Goal: Information Seeking & Learning: Learn about a topic

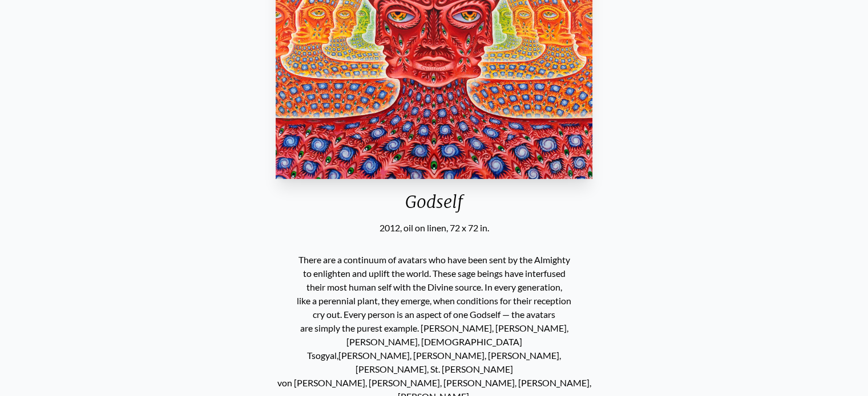
scroll to position [84, 0]
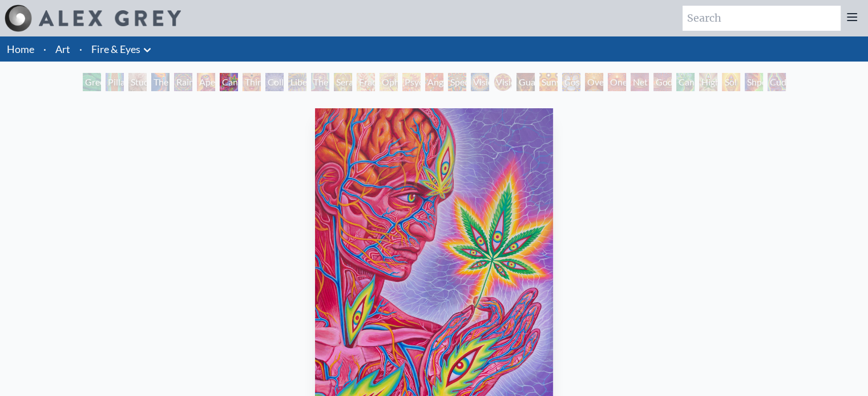
click at [261, 82] on div "Third Eye Tears of Joy" at bounding box center [251, 82] width 18 height 18
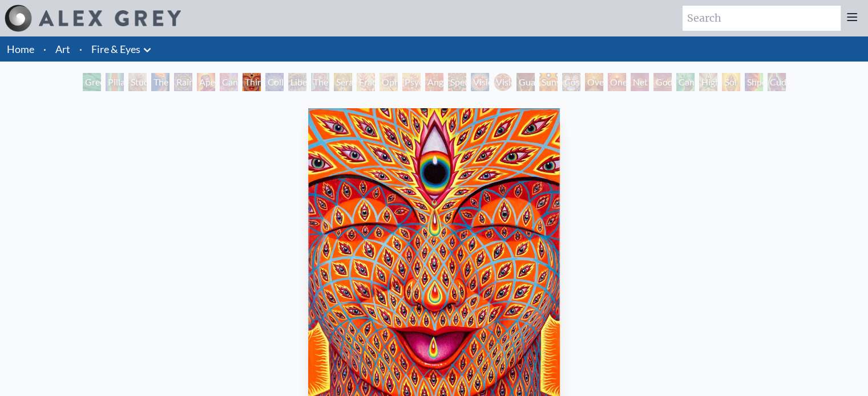
click at [306, 81] on div "Liberation Through Seeing" at bounding box center [297, 82] width 18 height 18
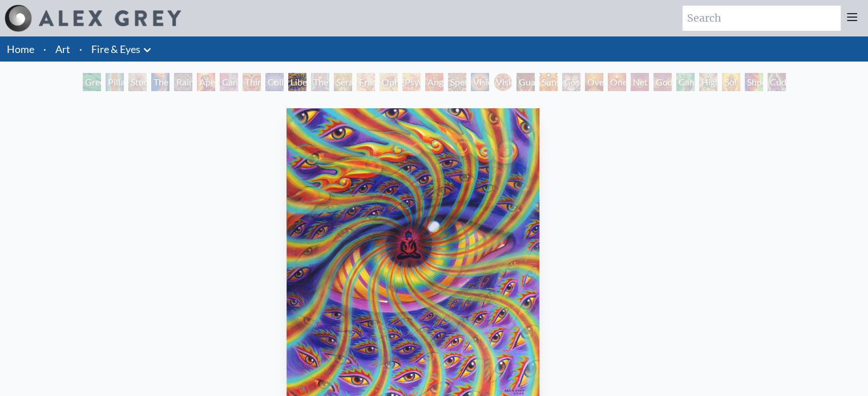
click at [341, 96] on div "Liberation Through Seeing 2004, oil on wood, 11 x 14 in. Visit the CoSM Shop" at bounding box center [413, 334] width 868 height 478
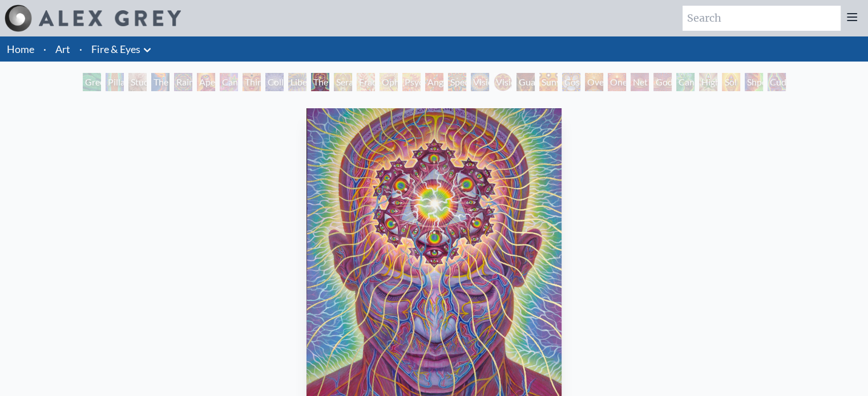
click at [329, 85] on div "The Seer" at bounding box center [320, 82] width 18 height 18
click at [352, 84] on div "Seraphic Transport Docking on the Third Eye" at bounding box center [343, 82] width 18 height 18
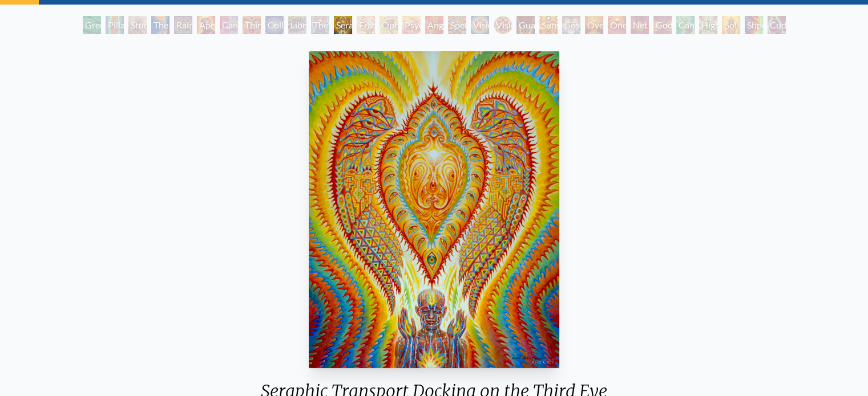
scroll to position [63, 0]
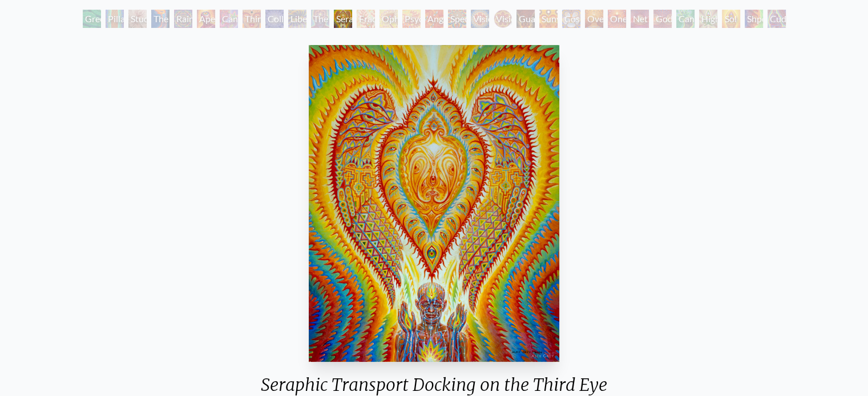
click at [497, 217] on img "12 / 31" at bounding box center [434, 203] width 250 height 317
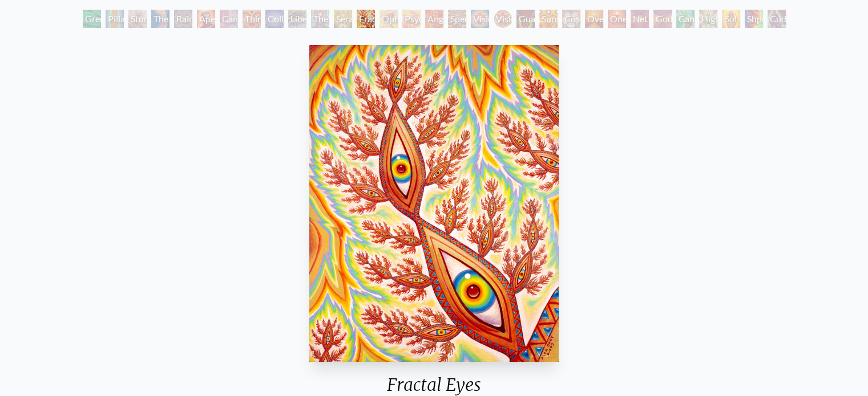
click at [16, 202] on div "Fractal Eyes 2009, acrylic on wood, 11 x 14 in. Visit the CoSM Shop" at bounding box center [433, 271] width 849 height 460
click at [0, 197] on div "Fractal Eyes 2009, acrylic on wood, 11 x 14 in. Visit the CoSM Shop" at bounding box center [434, 270] width 868 height 478
click at [27, 189] on div "Fractal Eyes 2009, acrylic on wood, 11 x 14 in. Visit the CoSM Shop" at bounding box center [433, 271] width 849 height 460
click at [337, 22] on div "Seraphic Transport Docking on the Third Eye" at bounding box center [343, 19] width 18 height 18
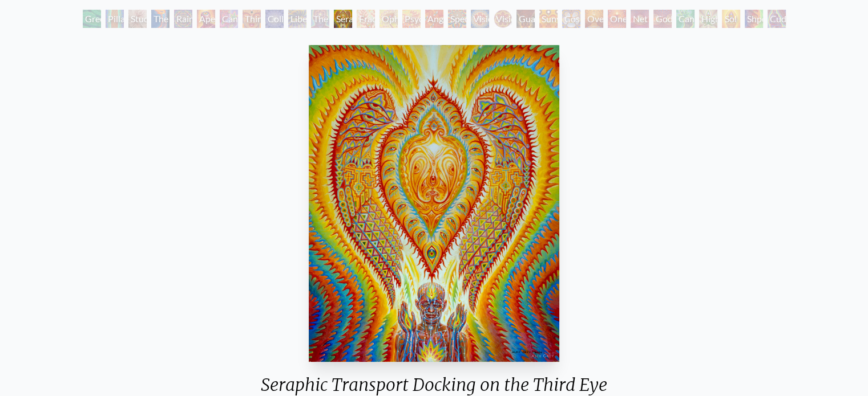
click at [588, 21] on div "Oversoul" at bounding box center [594, 19] width 18 height 18
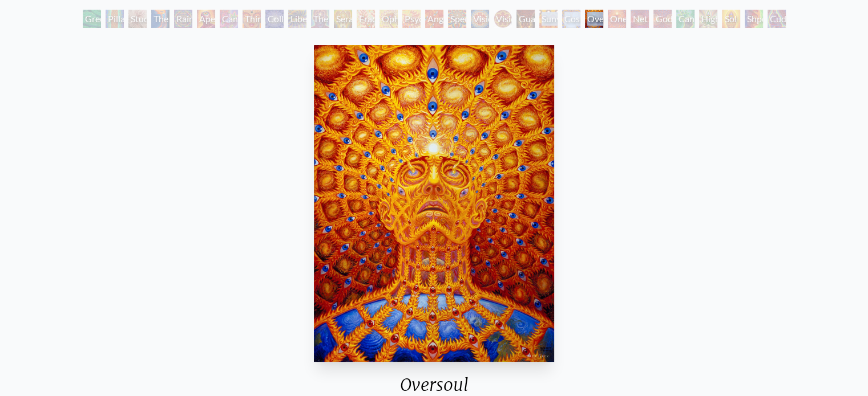
drag, startPoint x: 588, startPoint y: 21, endPoint x: 532, endPoint y: 9, distance: 57.6
click at [532, 10] on div "Green Hand Pillar of Awareness Study for the Great Turn The Torch Rainbow Eye R…" at bounding box center [433, 21] width 707 height 22
drag, startPoint x: 532, startPoint y: 9, endPoint x: 860, endPoint y: -59, distance: 335.0
